Goal: Use online tool/utility: Use online tool/utility

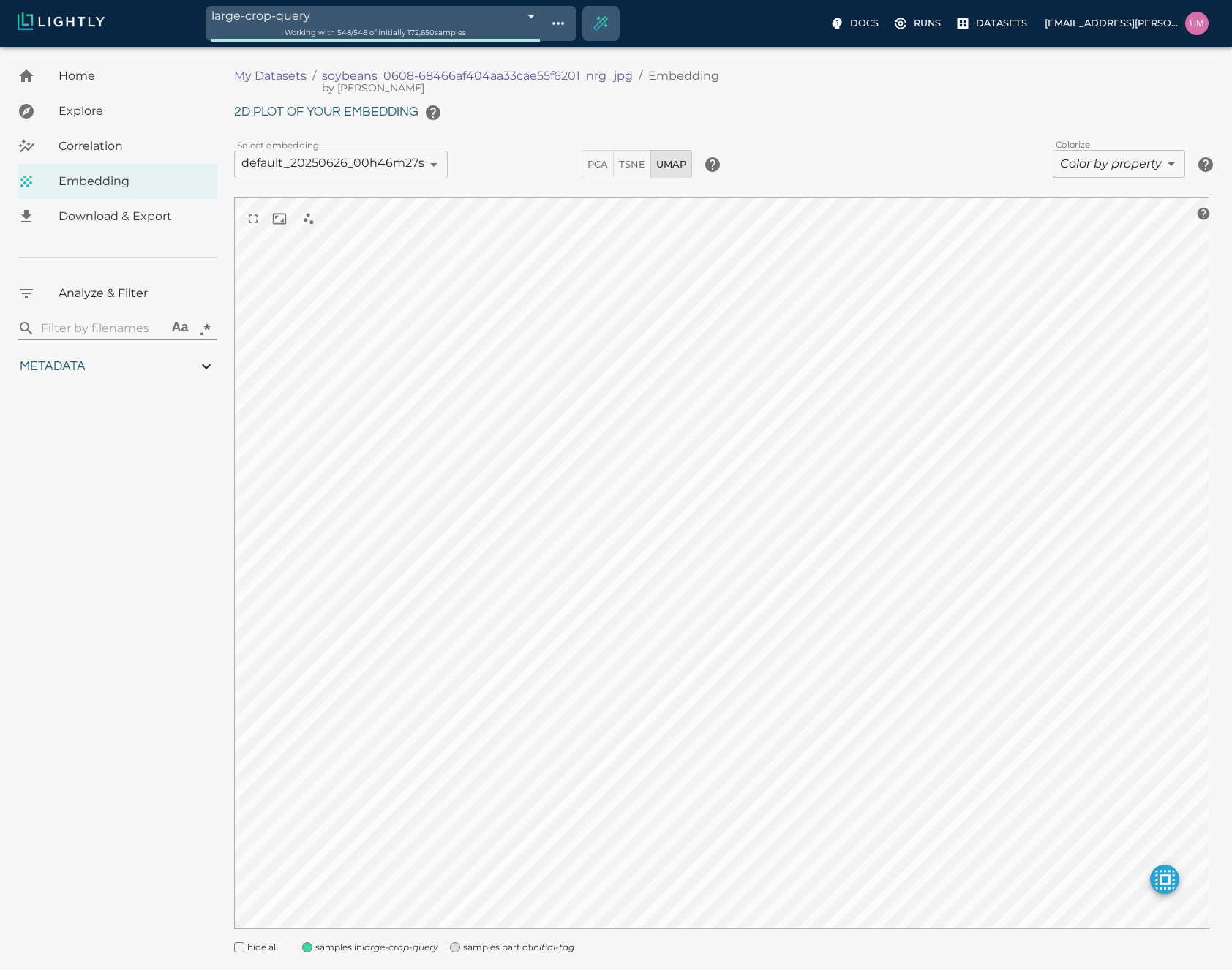
click at [517, 47] on body "large-crop-query 68c0e457de19f9d88f33aab5 Working with 548 / 548 of initially 1…" at bounding box center [616, 527] width 1232 height 960
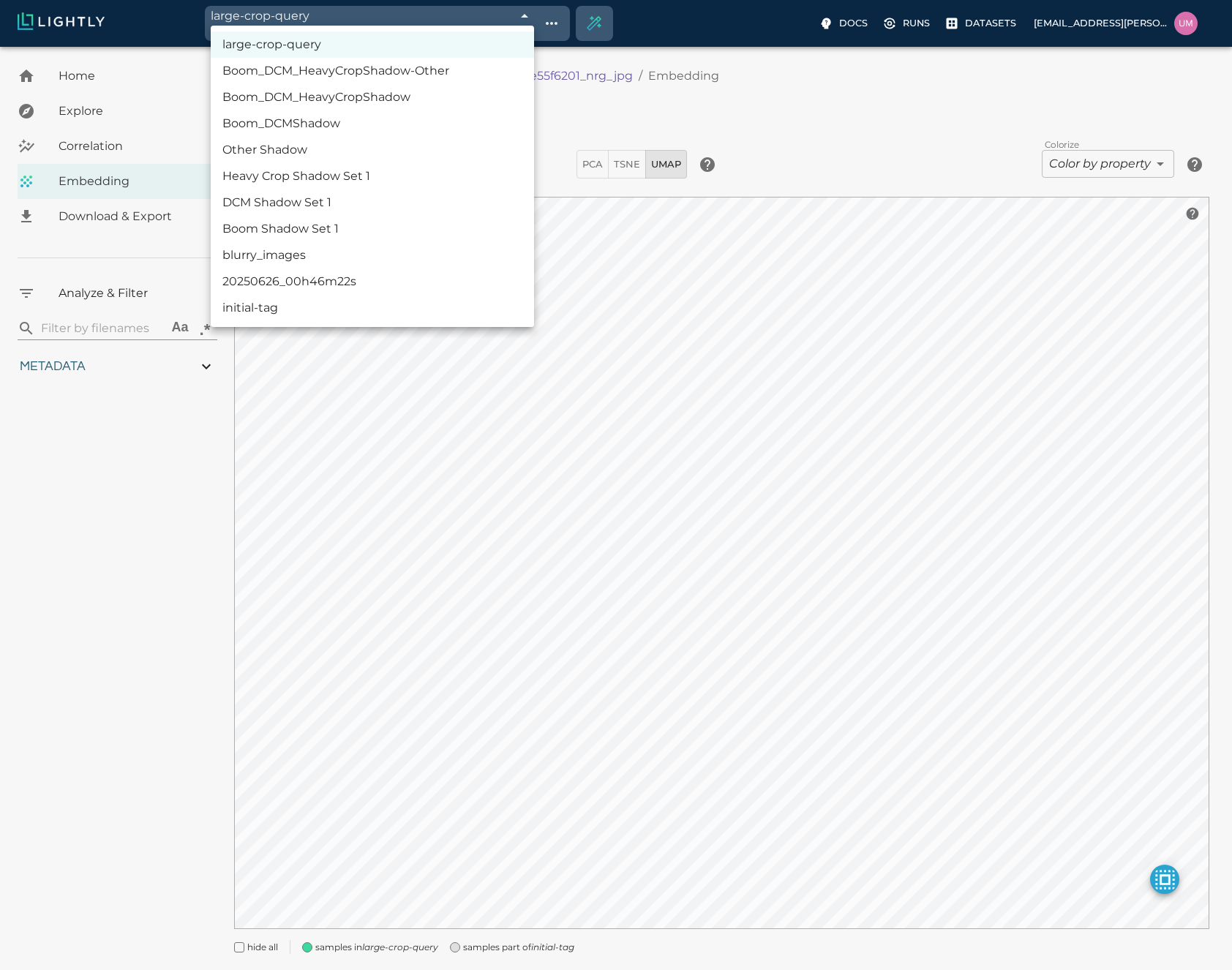
click at [469, 67] on li "Boom_DCM_HeavyCropShadow-Other" at bounding box center [372, 71] width 324 height 27
type input "68c0dcf4de19f9d88f327b31"
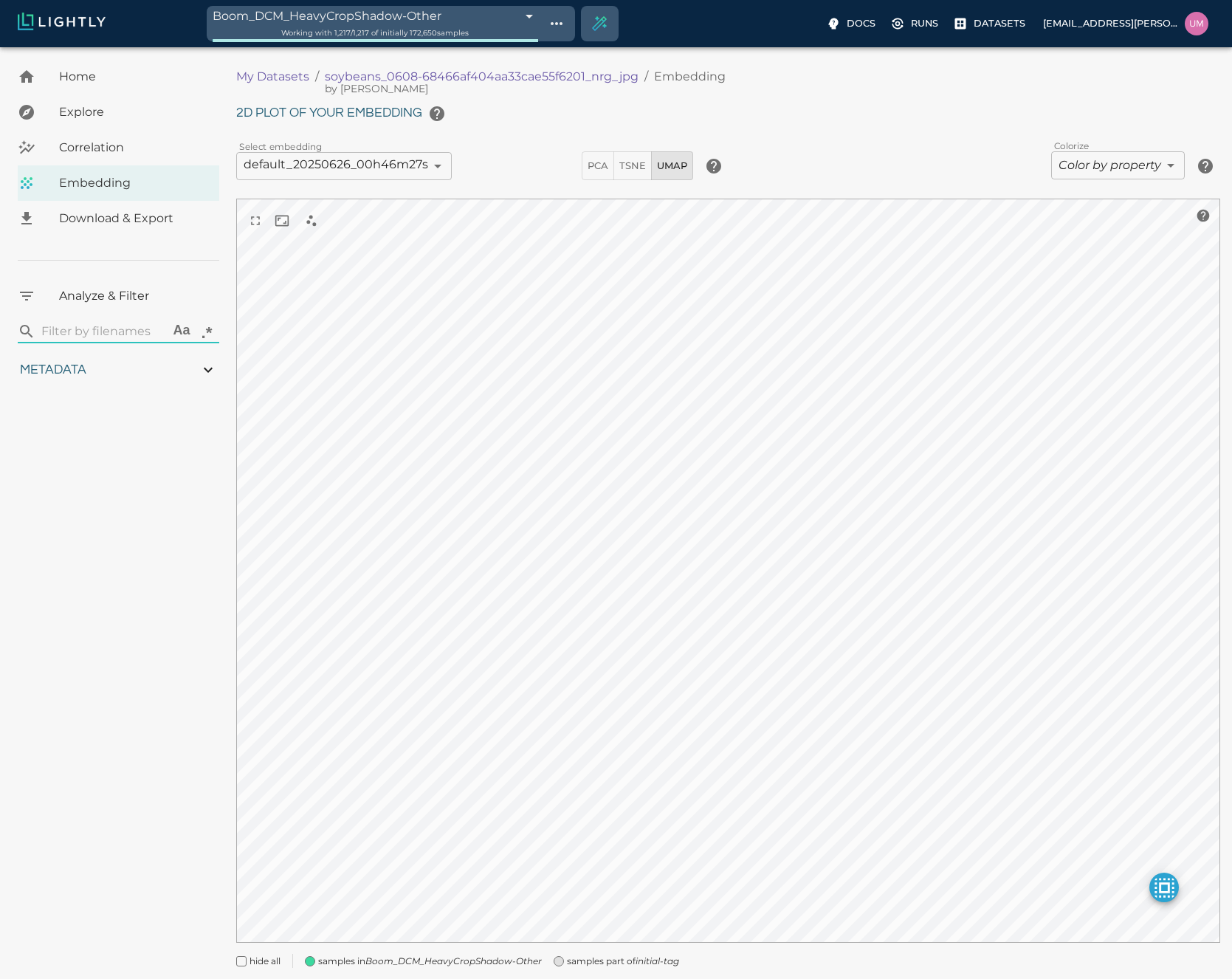
type input "1.01926637632285"
type input "13.4052663763228"
type input "4.98332834243774"
type input "90.2033283424377"
type input "1.01926637632285"
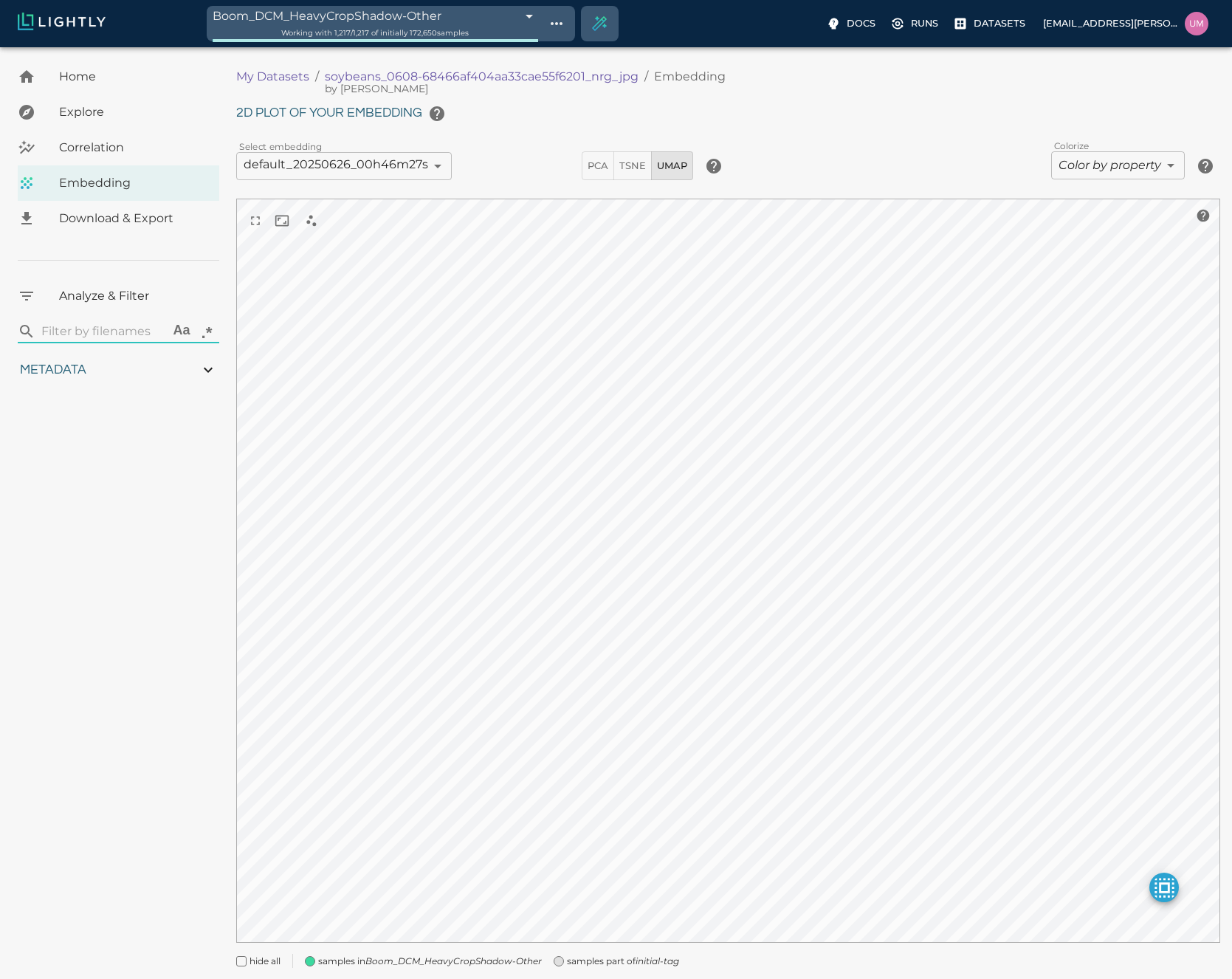
type input "13.4052663763228"
type input "4.98332834243774"
type input "90.2033283424377"
type input "1.01926637632285"
type input "13.4052663763228"
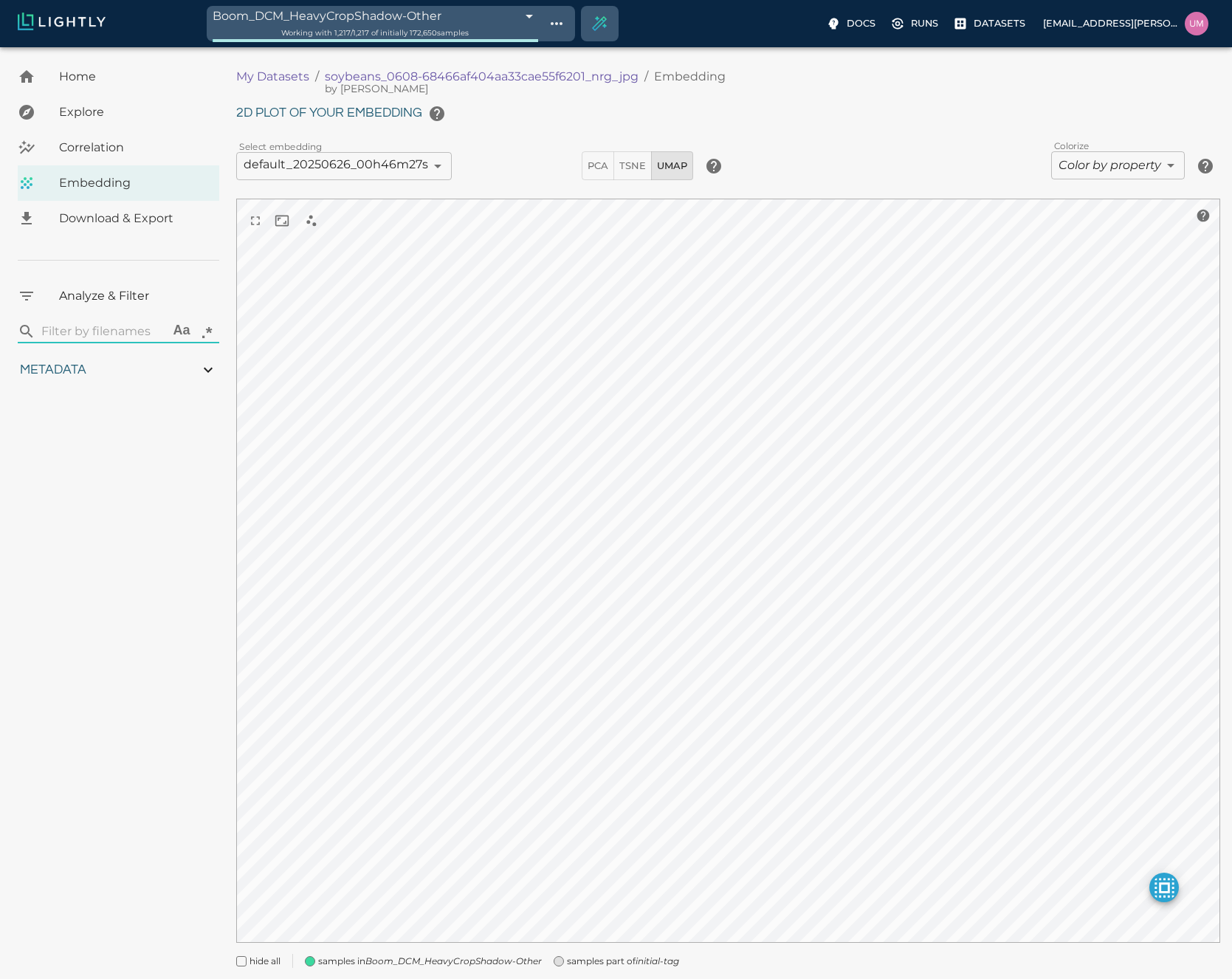
type input "4.98332834243774"
type input "90.2033283424377"
type input "1.01926637632285"
type input "13.4052663763228"
type input "4.98332834243774"
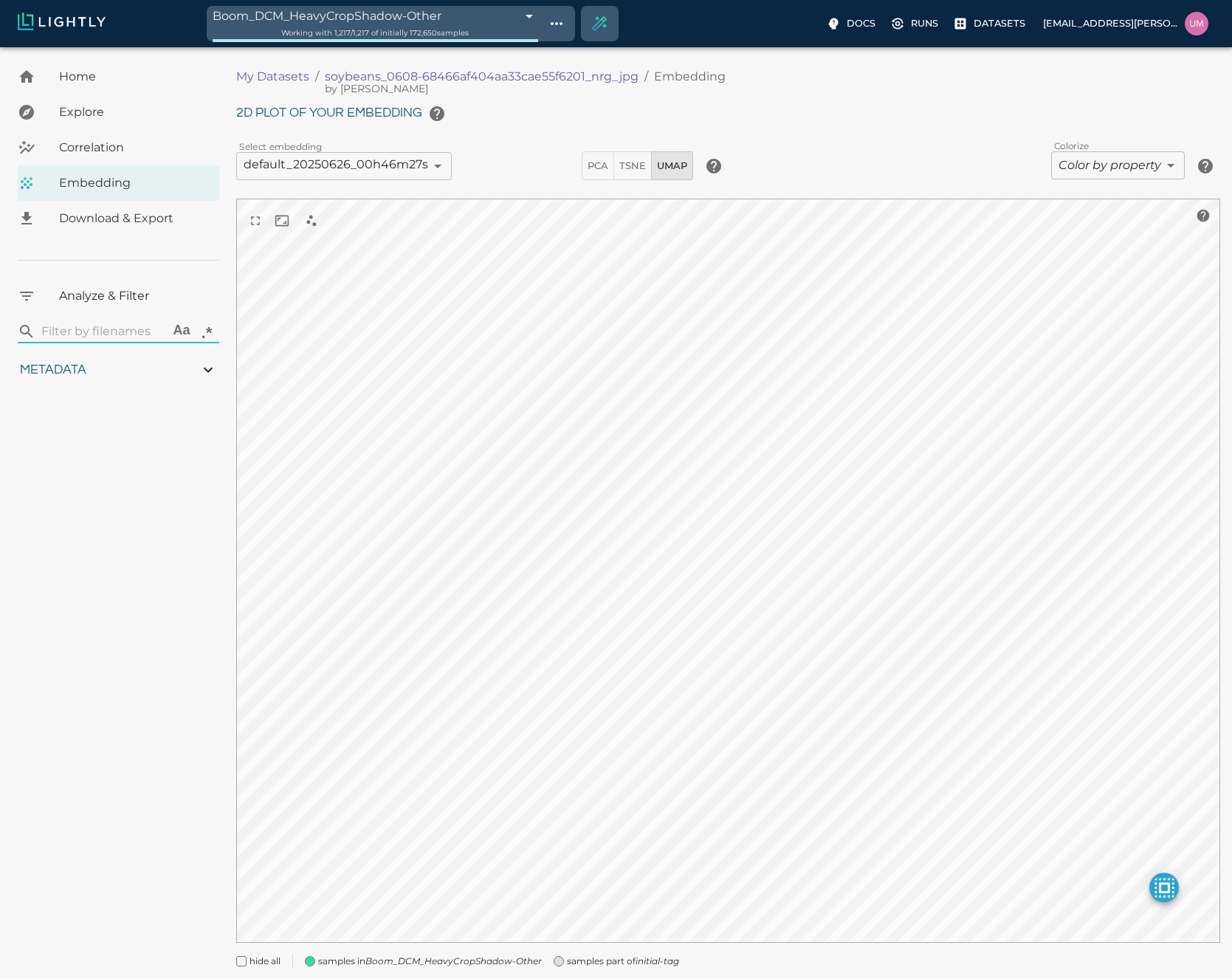
type input "90.2033283424377"
click at [592, 963] on span "samples part of initial-tag" at bounding box center [622, 961] width 112 height 15
